Goal: Task Accomplishment & Management: Manage account settings

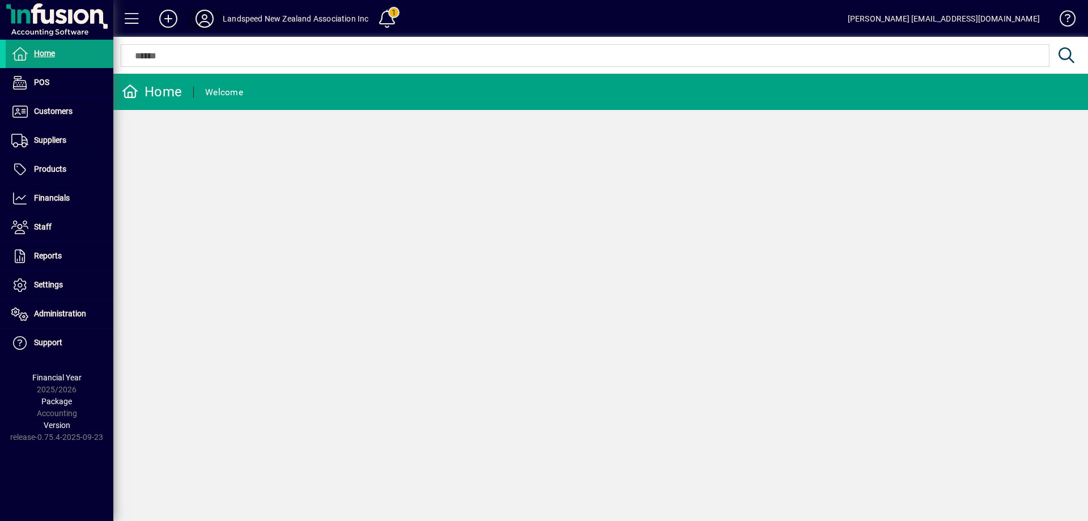
click at [205, 17] on icon at bounding box center [204, 19] width 23 height 18
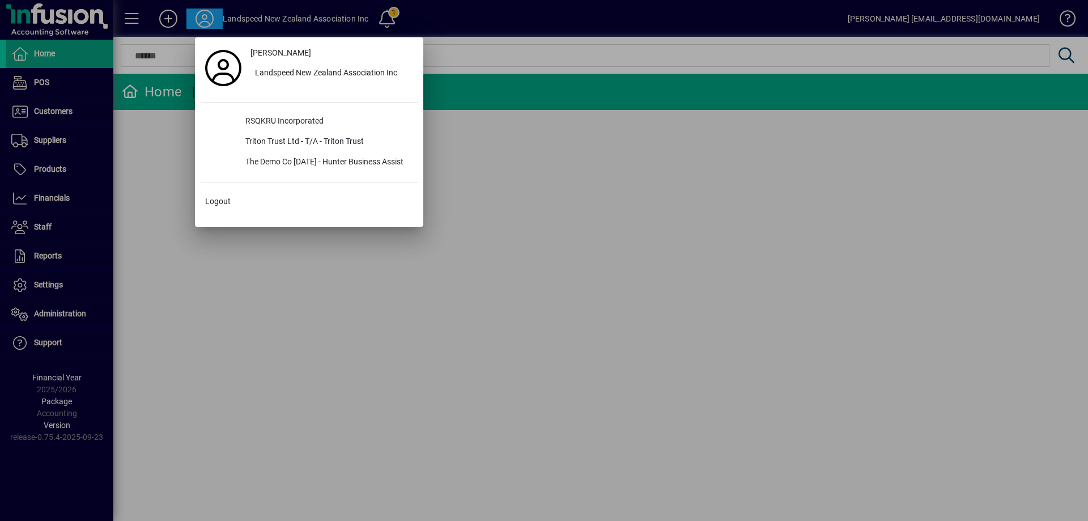
click at [489, 53] on div at bounding box center [544, 260] width 1088 height 521
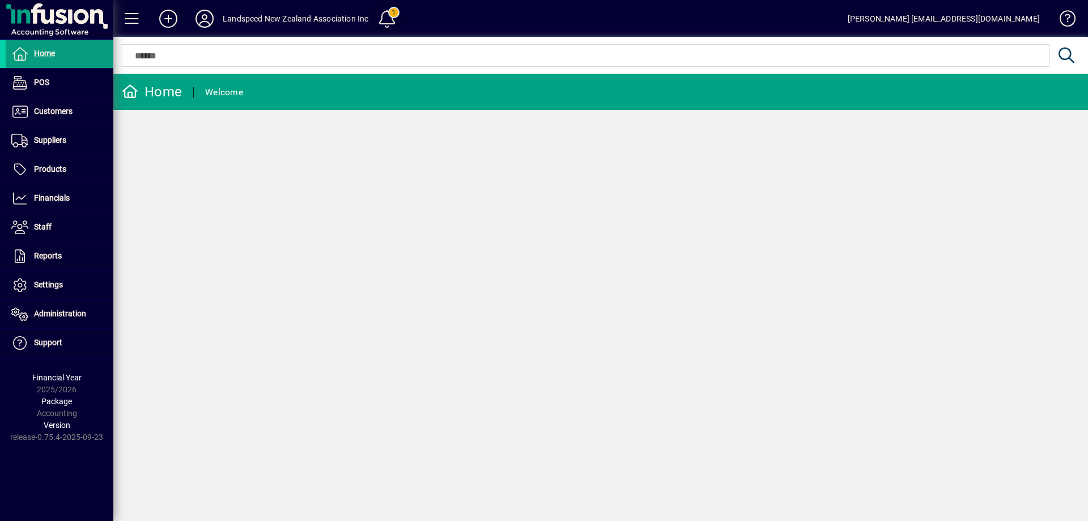
click at [405, 16] on span at bounding box center [386, 18] width 37 height 37
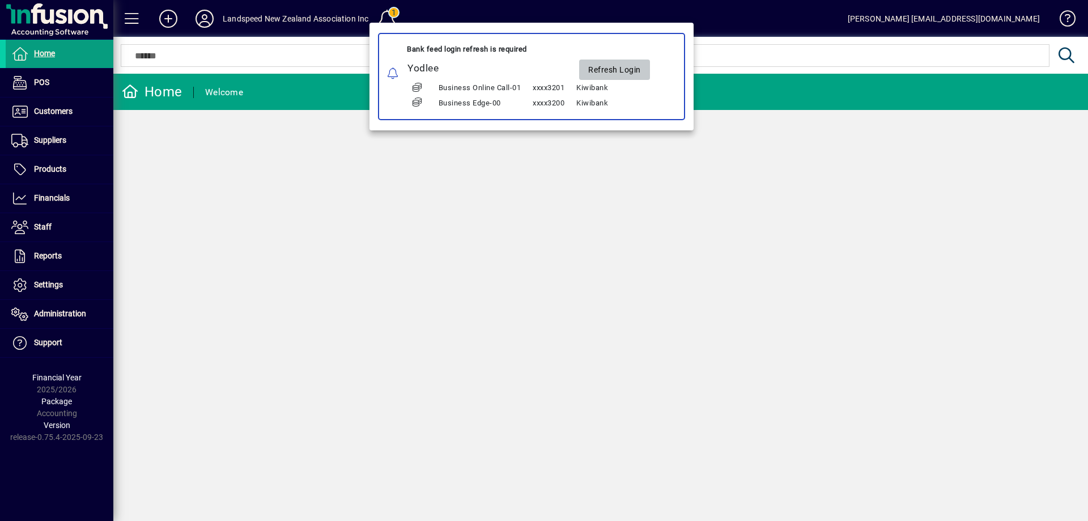
click at [627, 67] on span "Refresh Login" at bounding box center [614, 70] width 53 height 19
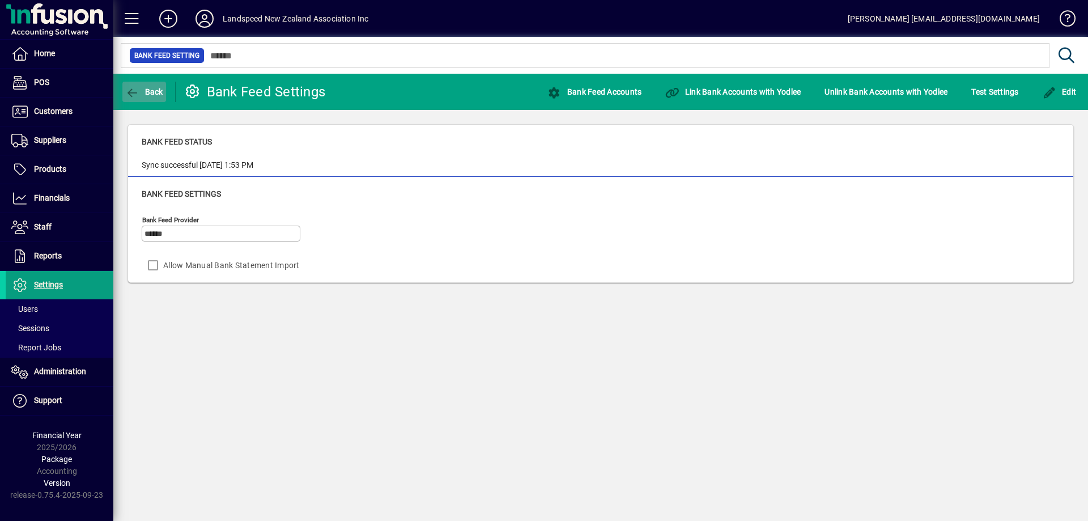
click at [150, 88] on span "Back" at bounding box center [144, 91] width 38 height 9
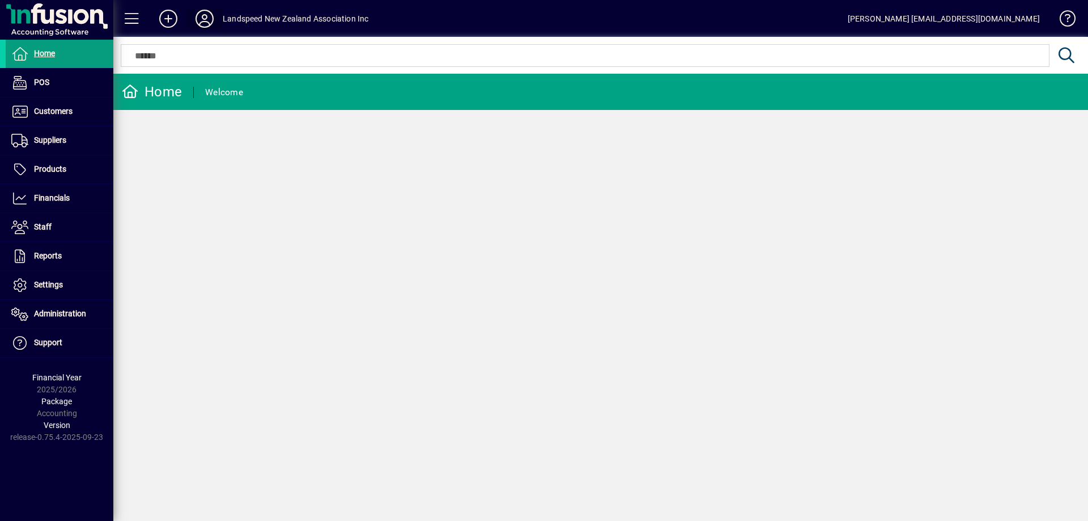
click at [216, 20] on span at bounding box center [204, 18] width 36 height 27
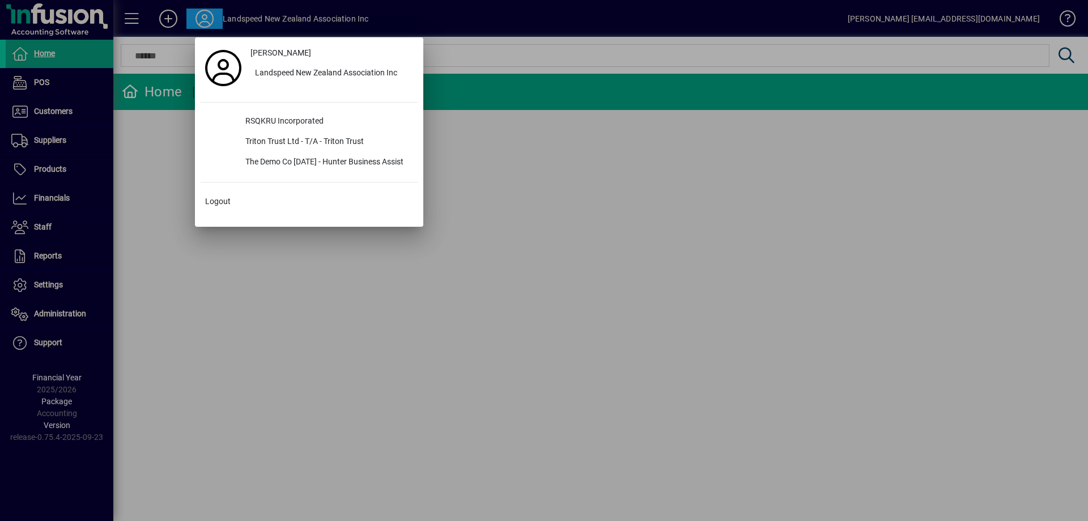
click at [600, 204] on div at bounding box center [544, 260] width 1088 height 521
